Goal: Task Accomplishment & Management: Use online tool/utility

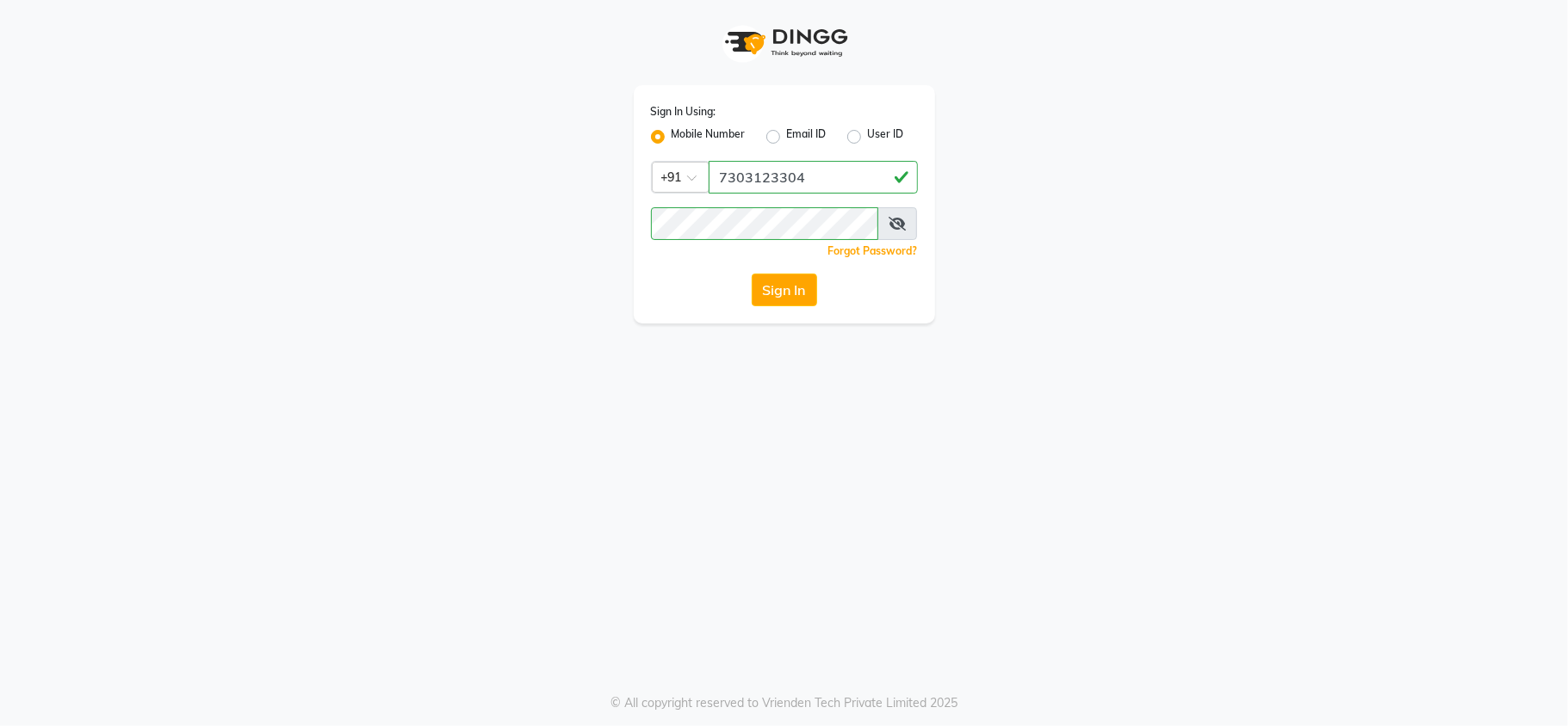
click at [797, 300] on button "Sign In" at bounding box center [784, 290] width 65 height 32
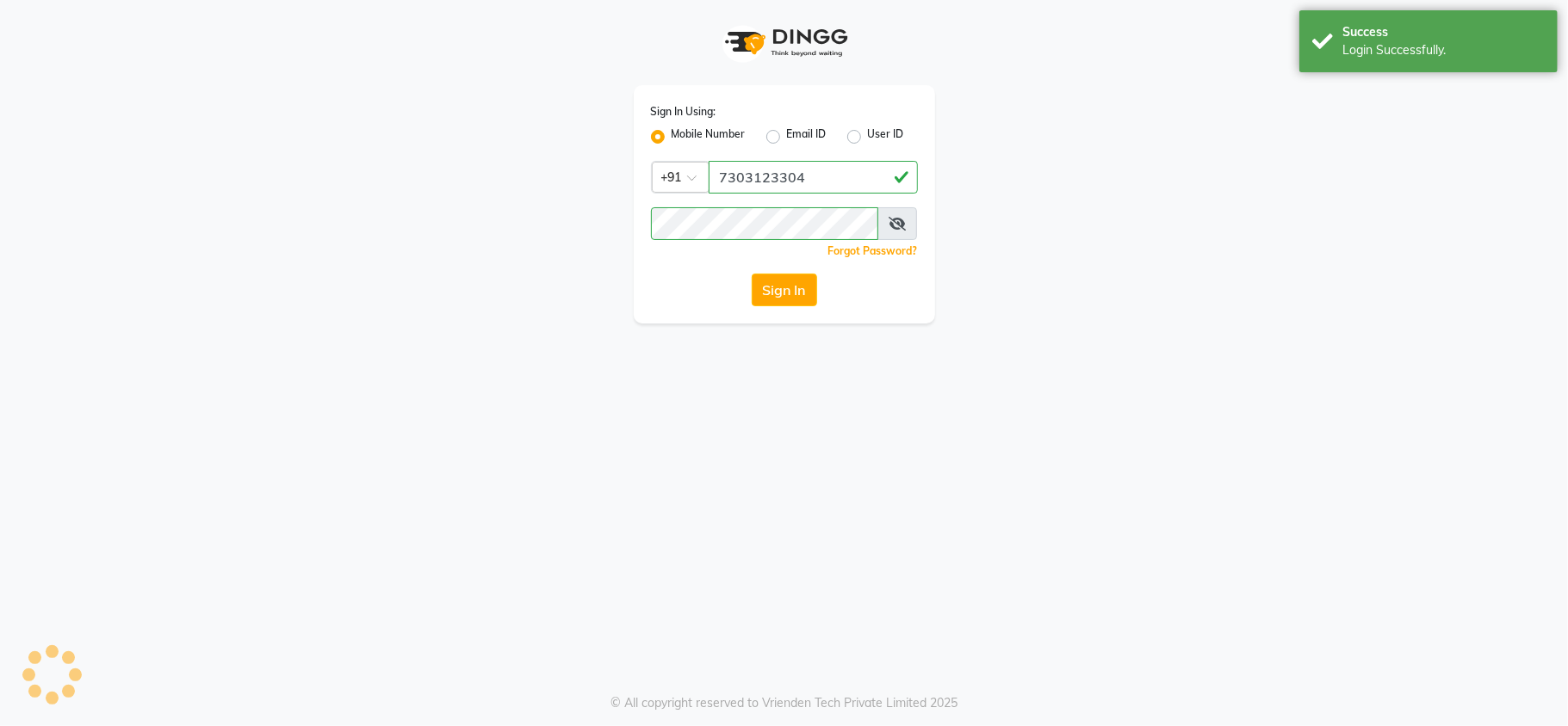
select select "service"
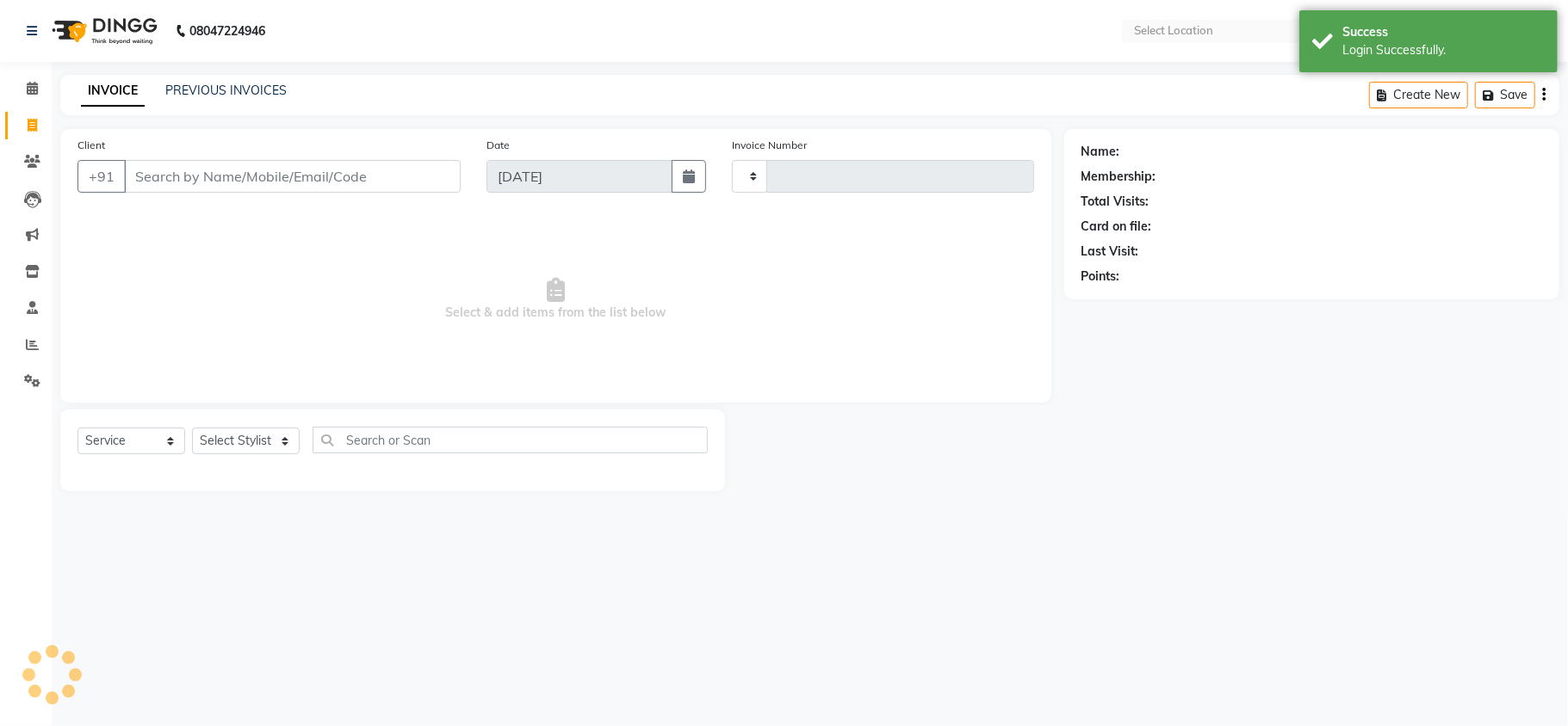
type input "3246"
select select "3944"
select select "en"
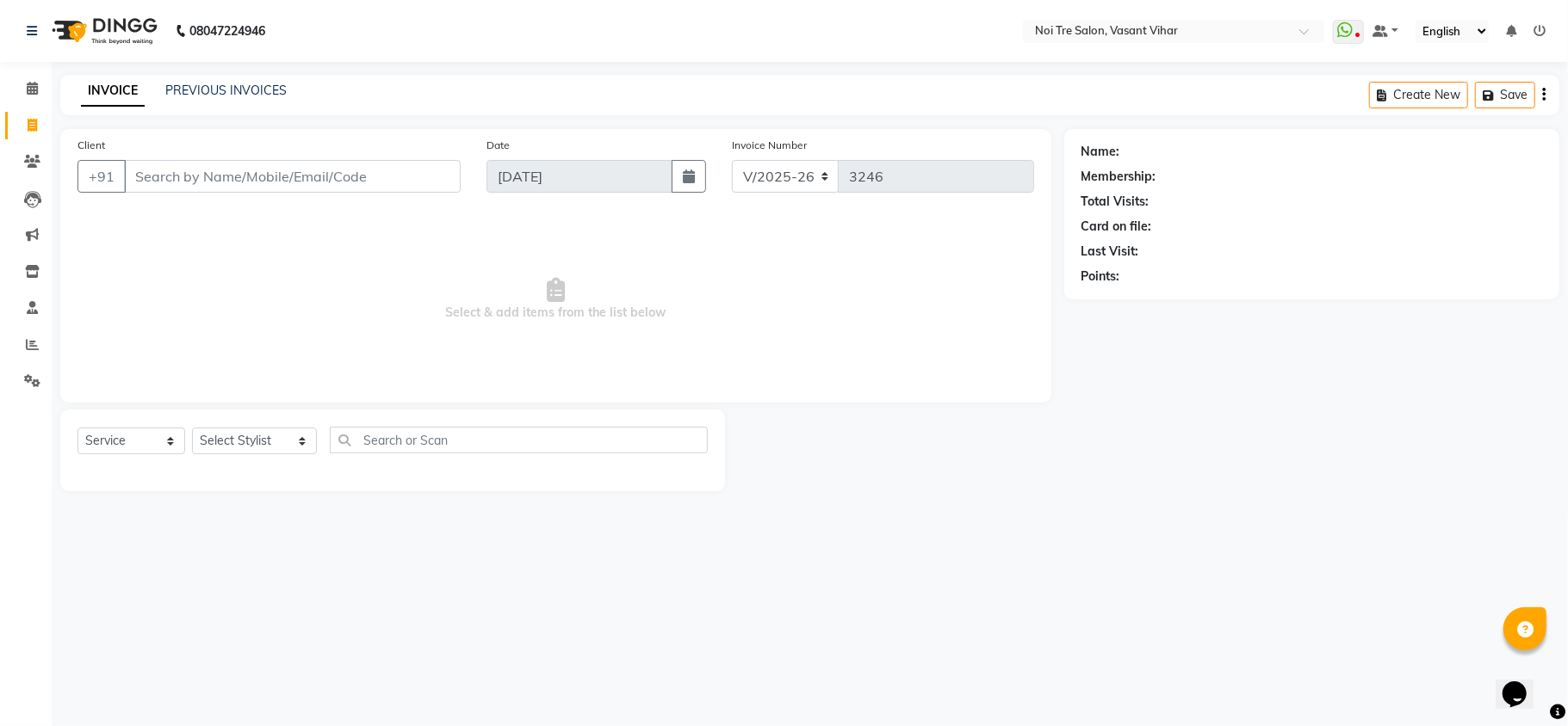
click at [153, 177] on input "Client" at bounding box center [292, 175] width 336 height 32
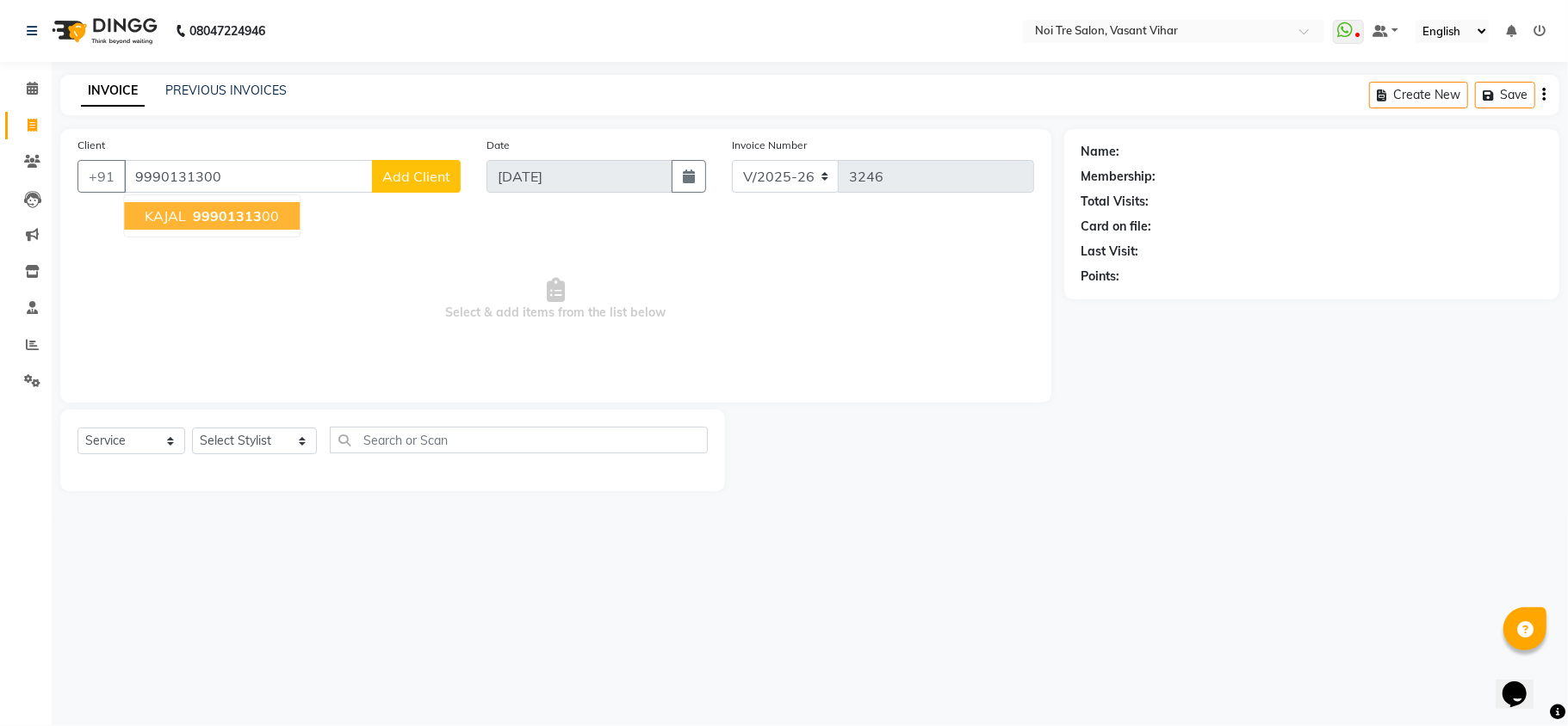
type input "9990131300"
click at [204, 218] on span "99901313" at bounding box center [228, 215] width 69 height 18
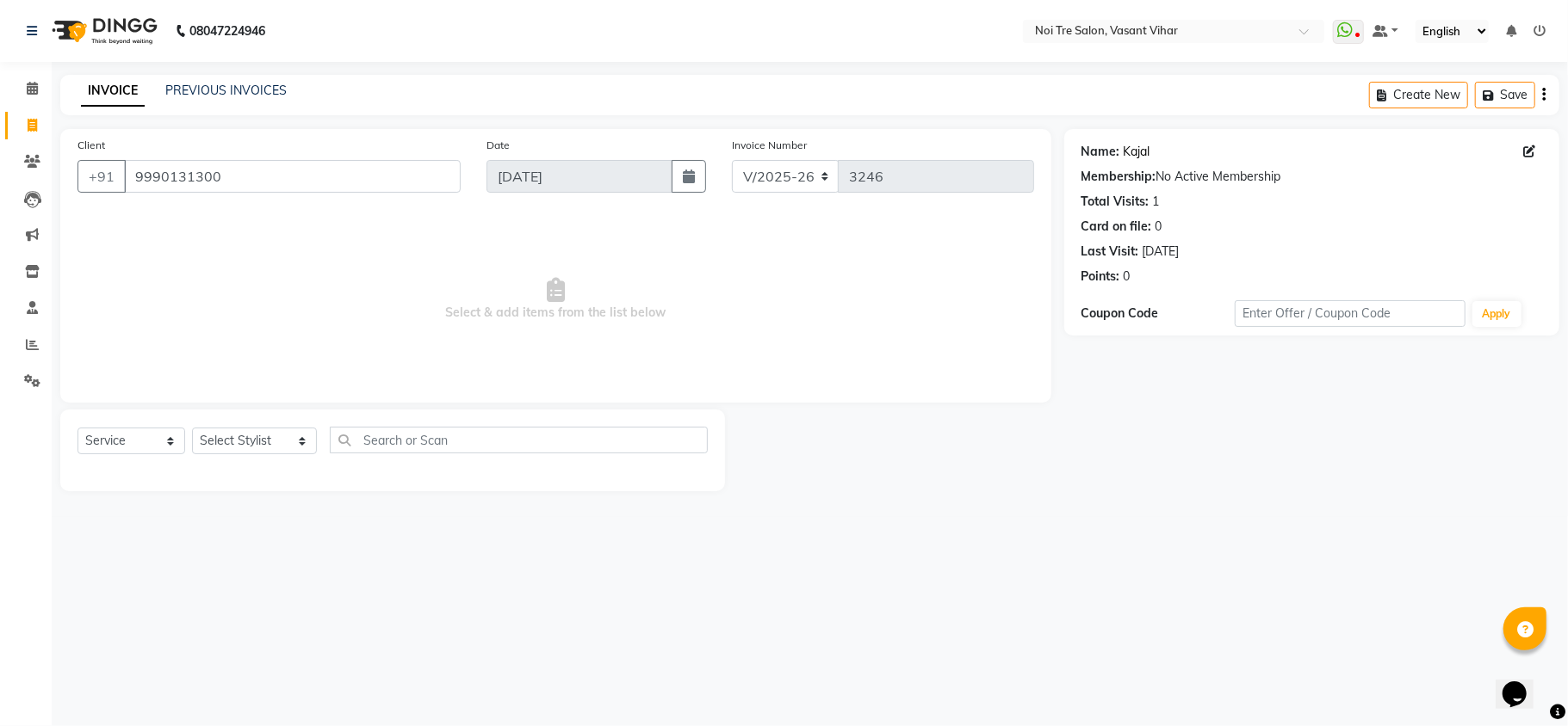
click at [1141, 148] on link "Kajal" at bounding box center [1137, 151] width 27 height 18
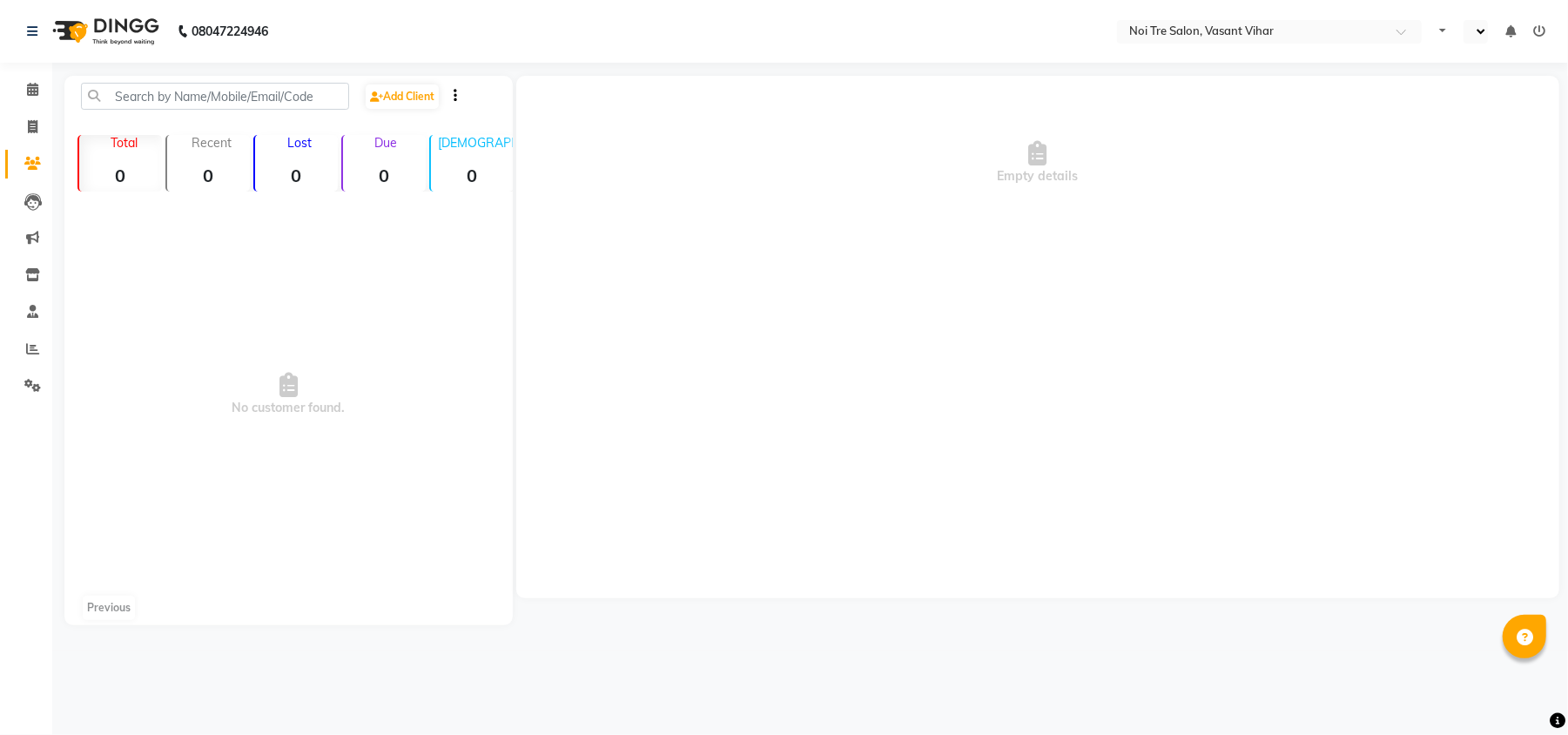
select select "en"
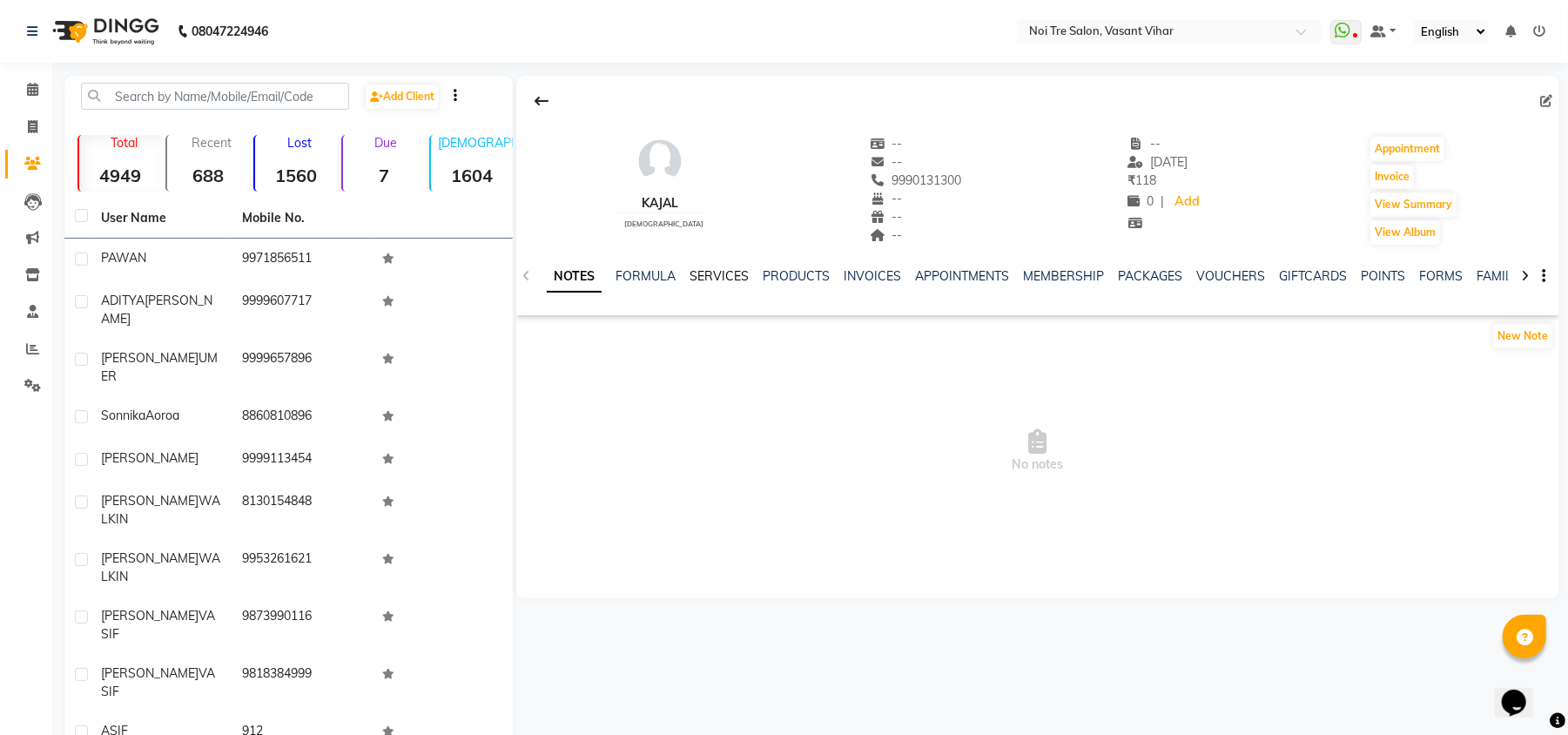
click at [729, 280] on link "SERVICES" at bounding box center [719, 276] width 59 height 16
click at [816, 276] on ul "NOTES FORMULA SERVICES PRODUCTS INVOICES APPOINTMENTS MEMBERSHIP PACKAGES VOUCH…" at bounding box center [1084, 276] width 1104 height 18
click at [837, 269] on link "INVOICES" at bounding box center [857, 276] width 57 height 16
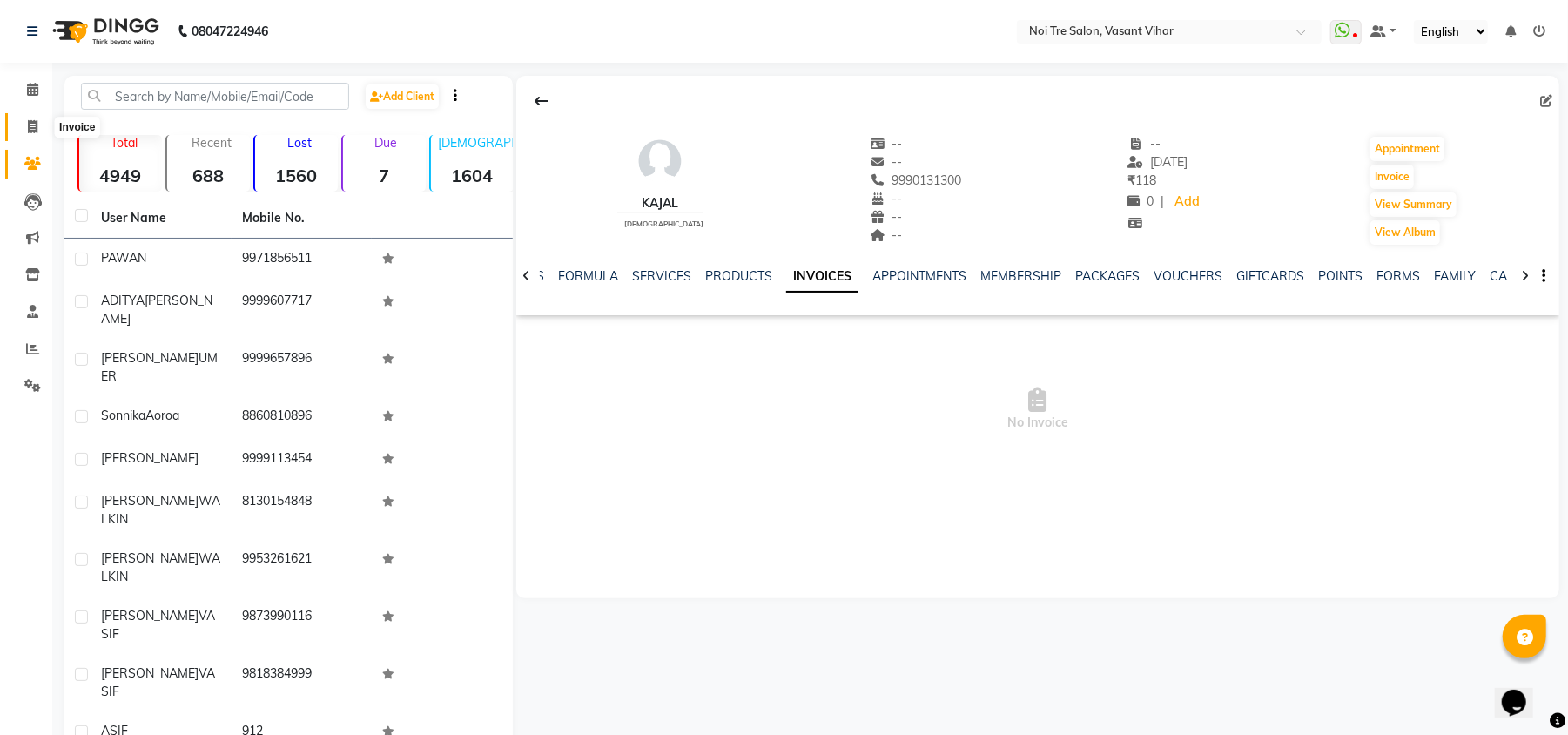
click at [33, 134] on span at bounding box center [33, 127] width 30 height 20
select select "service"
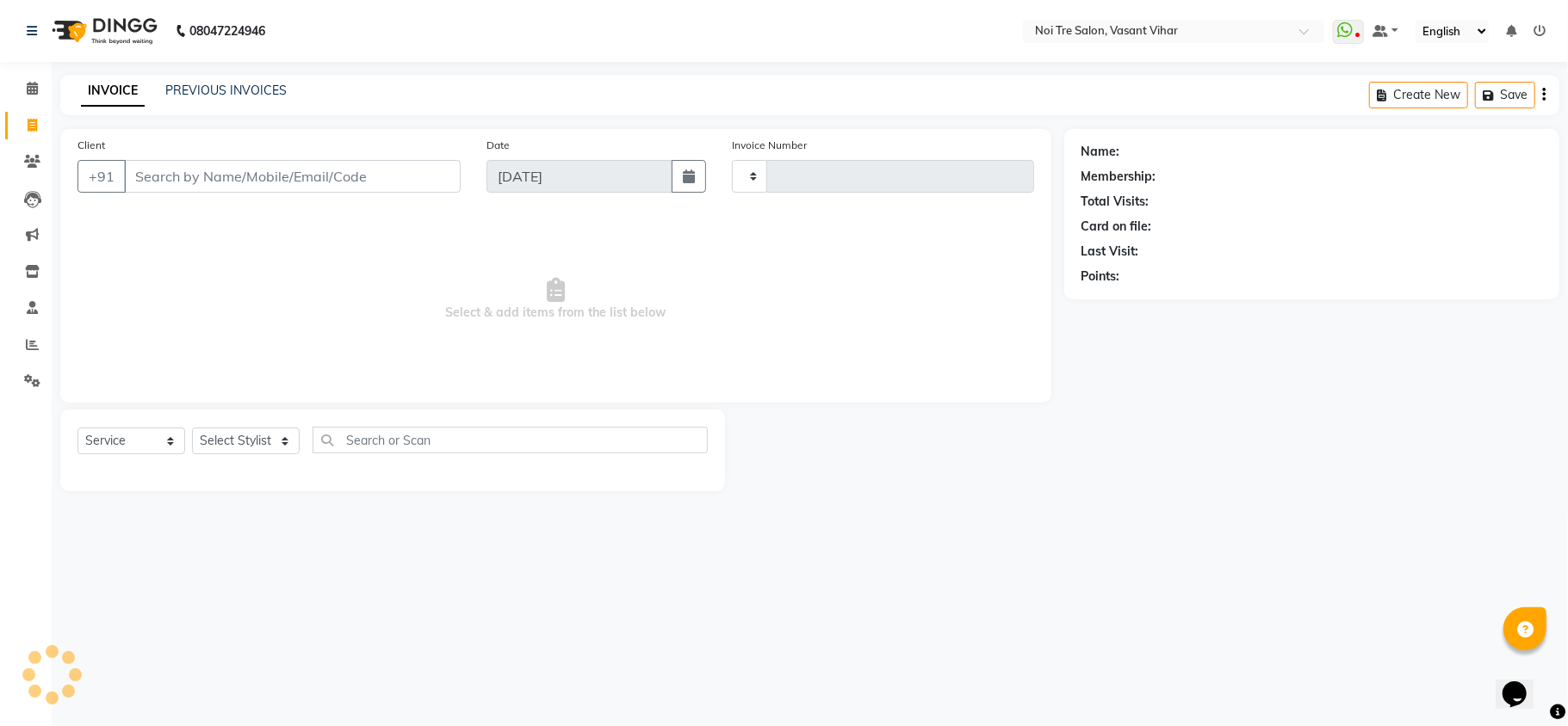
type input "3246"
select select "3944"
